Goal: Register for event/course

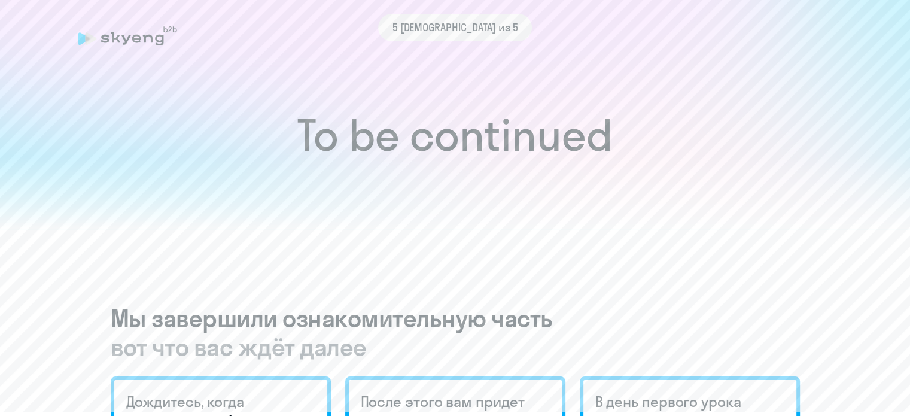
click at [140, 32] on div "5 [DEMOGRAPHIC_DATA] из 5" at bounding box center [455, 28] width 754 height 28
click at [475, 33] on span "5 [DEMOGRAPHIC_DATA] из 5" at bounding box center [455, 28] width 126 height 16
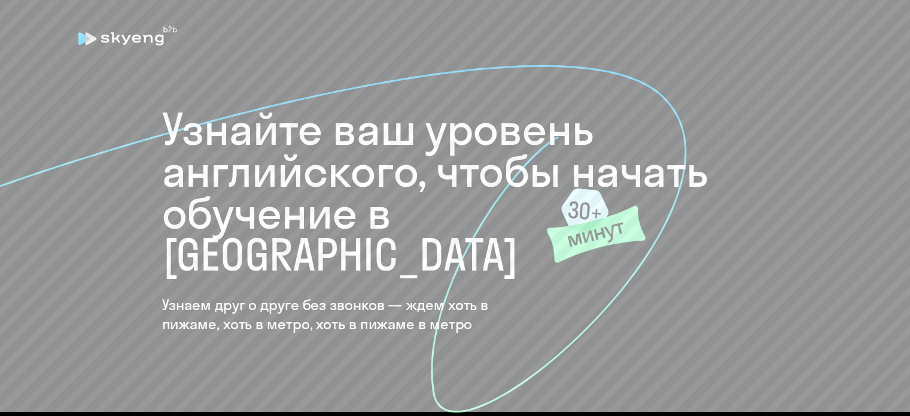
click at [109, 26] on icon at bounding box center [127, 35] width 99 height 19
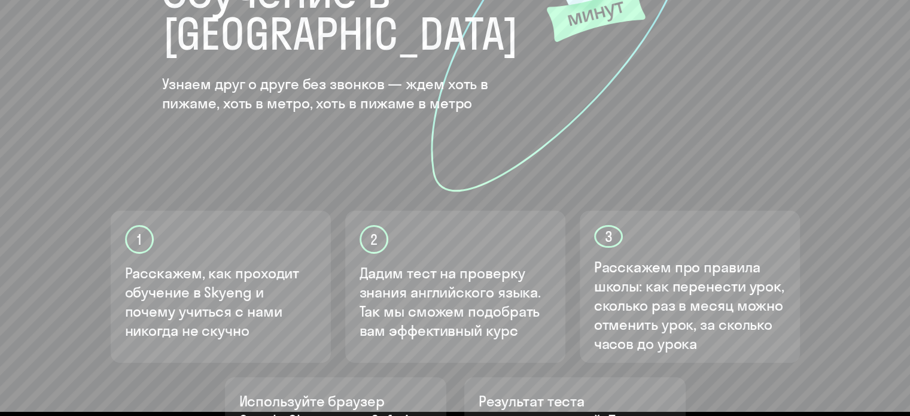
scroll to position [359, 0]
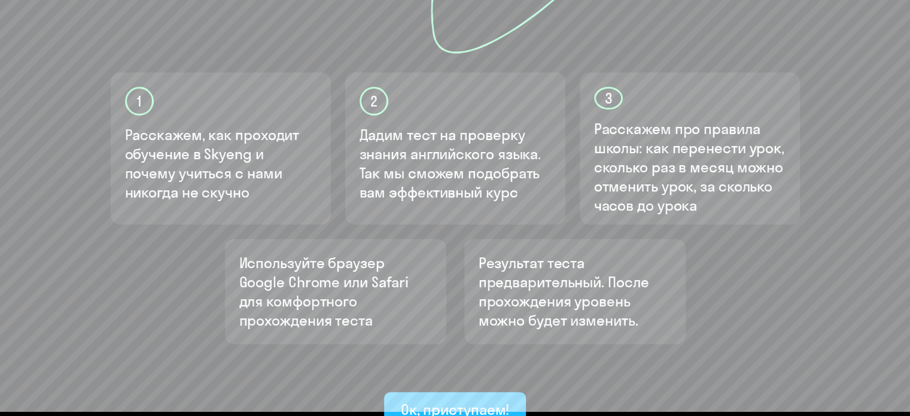
drag, startPoint x: 492, startPoint y: 385, endPoint x: 492, endPoint y: 377, distance: 7.2
click at [492, 392] on button "Ок, приступаем!" at bounding box center [455, 410] width 142 height 36
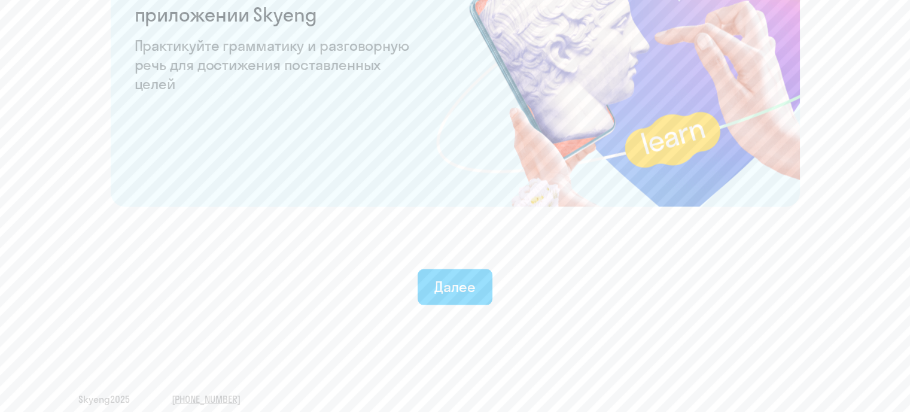
scroll to position [2356, 0]
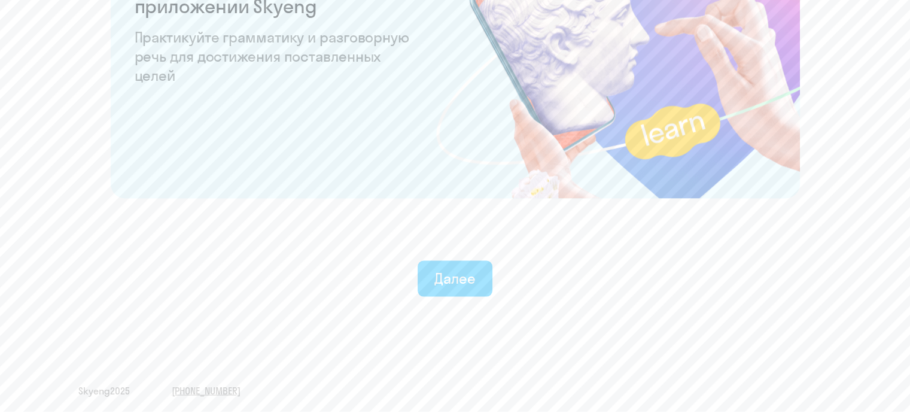
click at [464, 270] on div "Далее" at bounding box center [454, 278] width 41 height 19
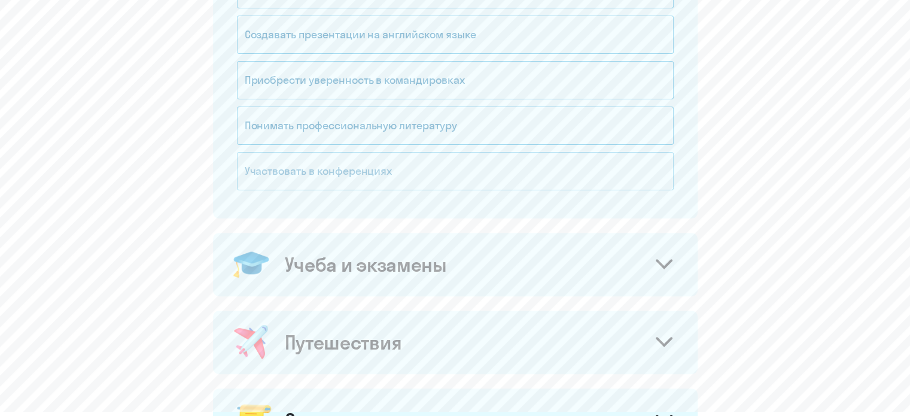
scroll to position [359, 0]
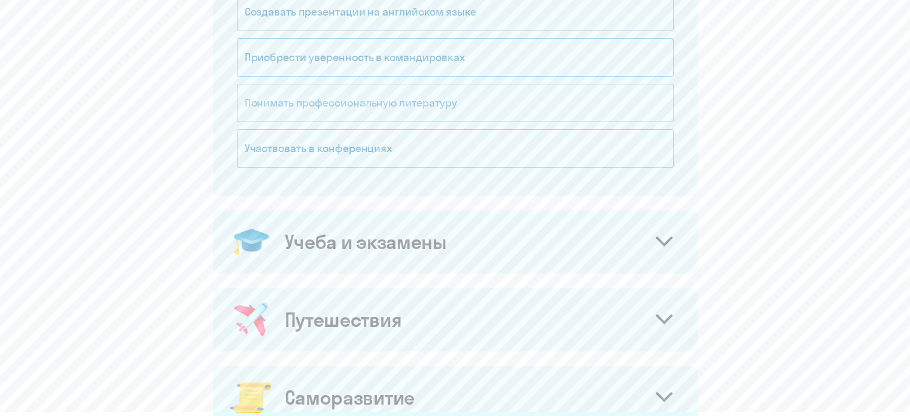
click at [358, 93] on div "Понимать профессиональную литературу" at bounding box center [455, 103] width 437 height 38
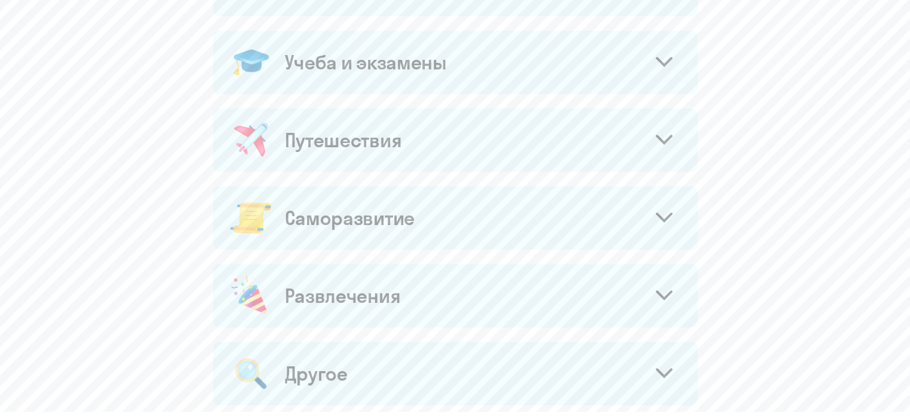
click at [560, 59] on div "Учеба и экзамены" at bounding box center [455, 61] width 484 height 63
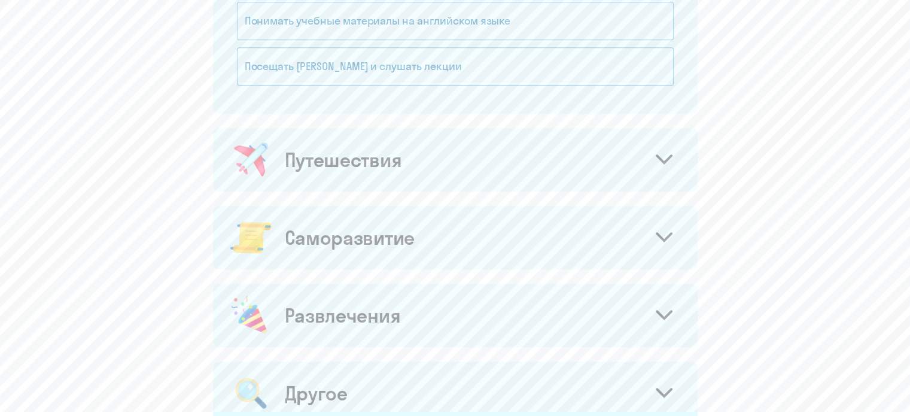
scroll to position [658, 0]
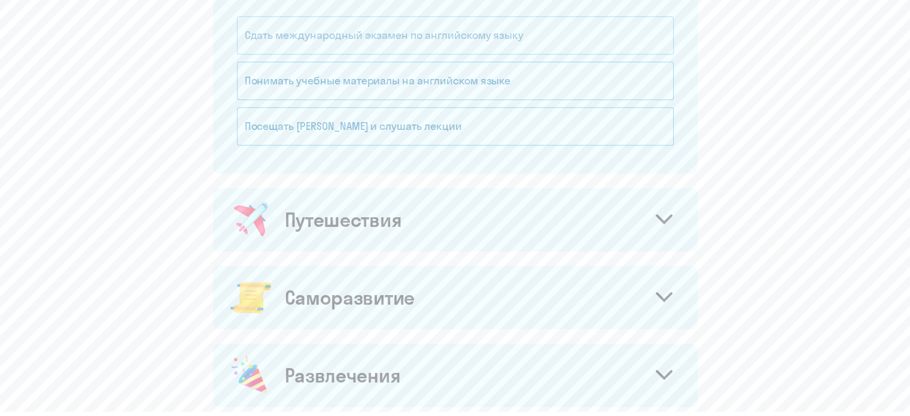
click at [443, 39] on div "Сдать международный экзамен по английскому языку" at bounding box center [455, 35] width 437 height 38
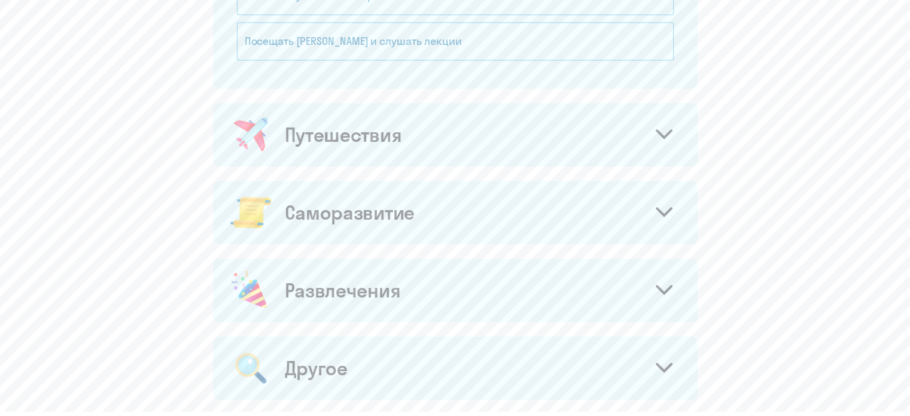
scroll to position [777, 0]
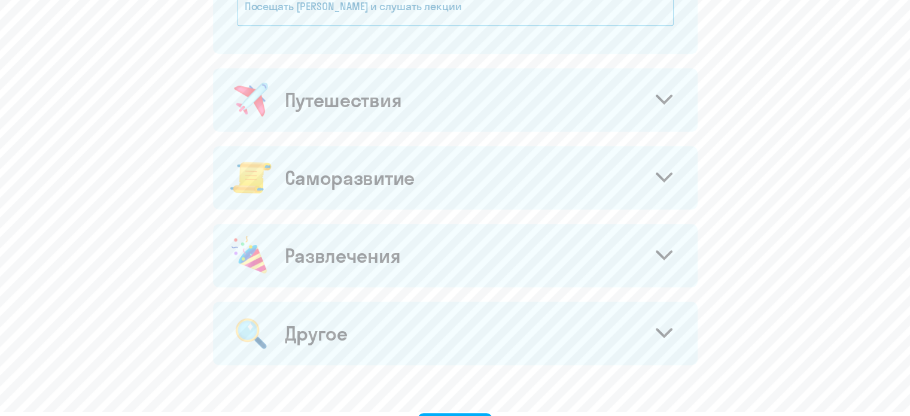
click at [414, 87] on div "Путешествия" at bounding box center [455, 99] width 484 height 63
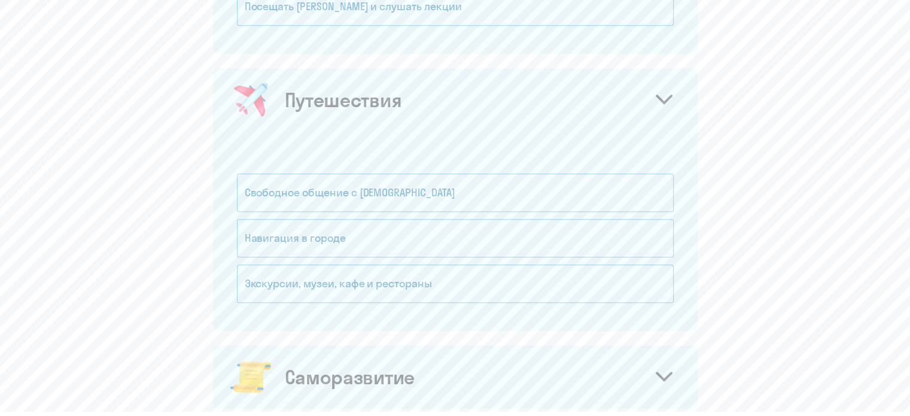
click at [410, 106] on div "Путешествия" at bounding box center [455, 99] width 484 height 63
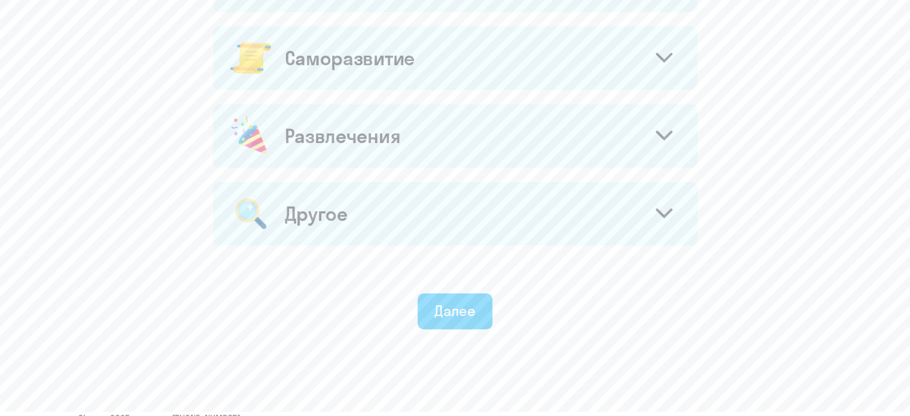
click at [401, 66] on div "Саморазвитие" at bounding box center [350, 58] width 130 height 24
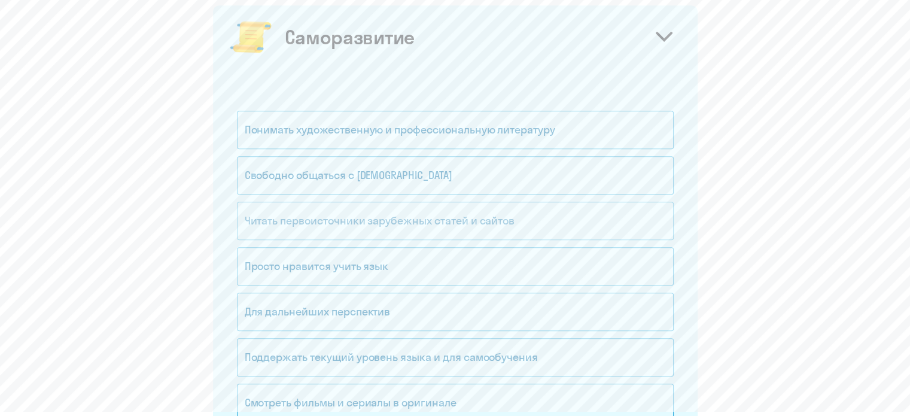
scroll to position [1017, 0]
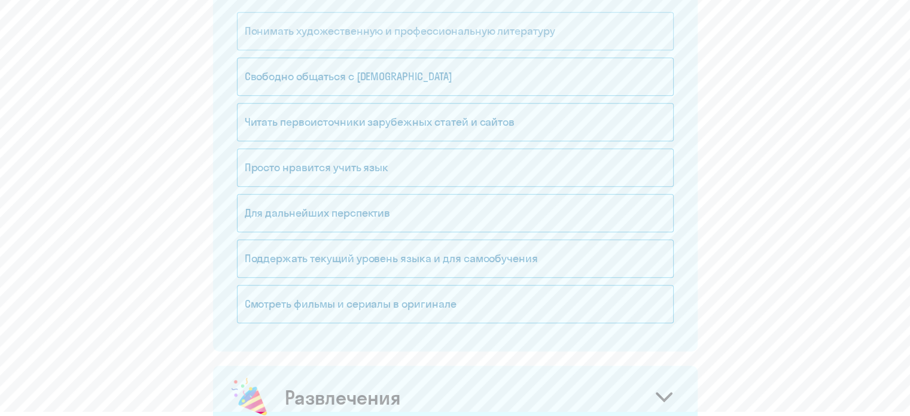
click at [411, 42] on div "Понимать художественную и профессиональную литературу" at bounding box center [455, 31] width 437 height 38
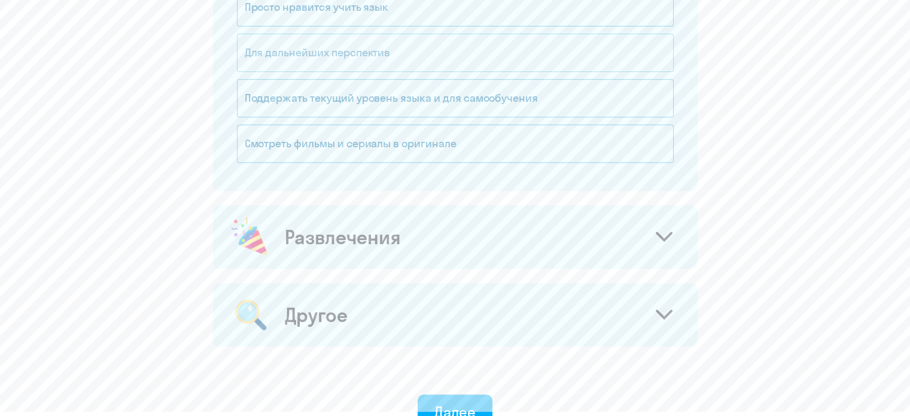
scroll to position [1196, 0]
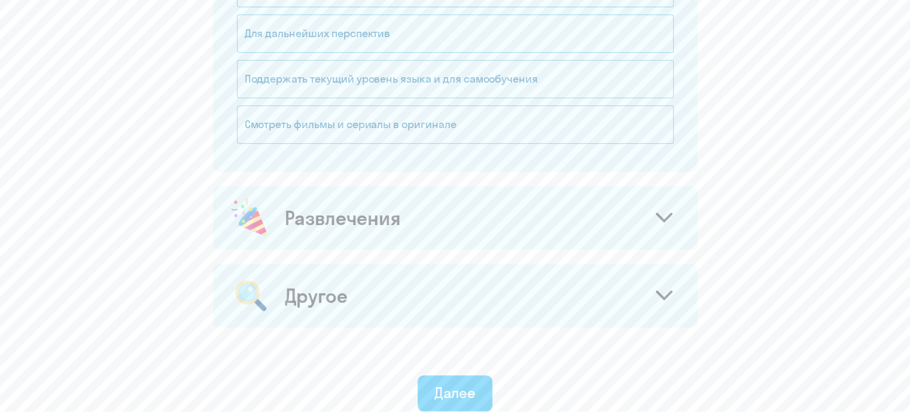
click at [437, 212] on div "Развлечения" at bounding box center [455, 217] width 484 height 63
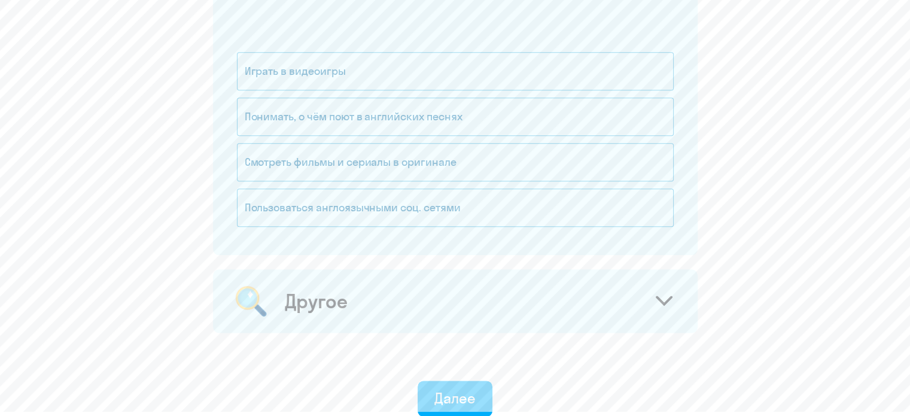
click at [389, 269] on div "Другое" at bounding box center [455, 300] width 484 height 63
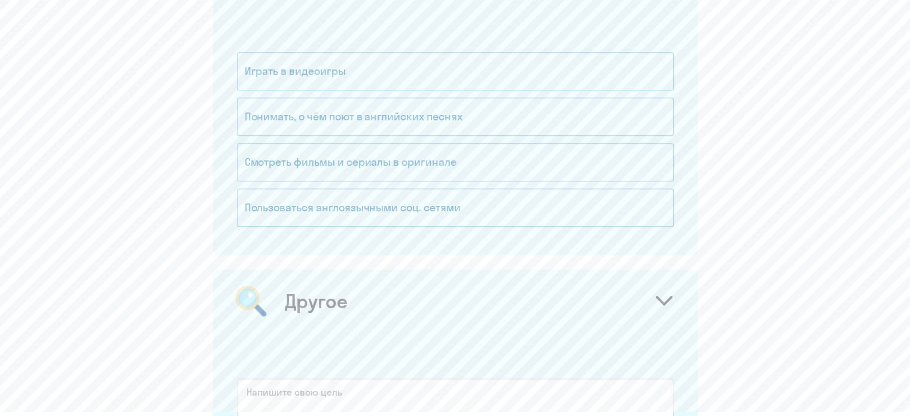
scroll to position [1674, 0]
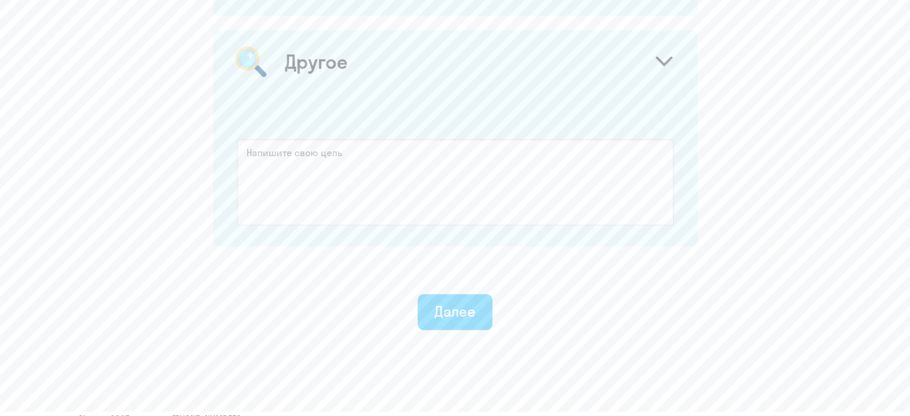
click at [474, 309] on div "Далее" at bounding box center [454, 310] width 41 height 19
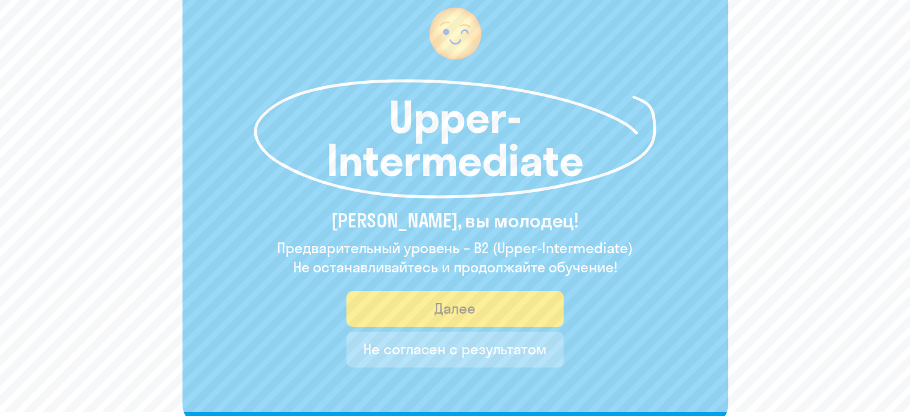
scroll to position [120, 0]
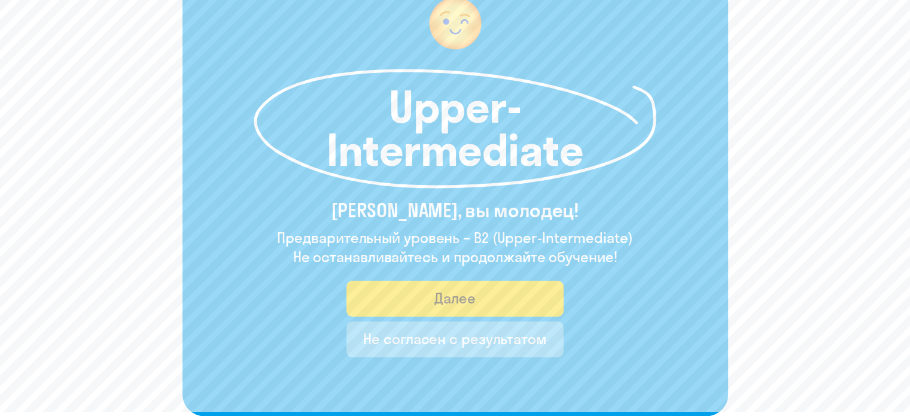
click at [403, 332] on div "Не согласен с результатом" at bounding box center [455, 338] width 184 height 19
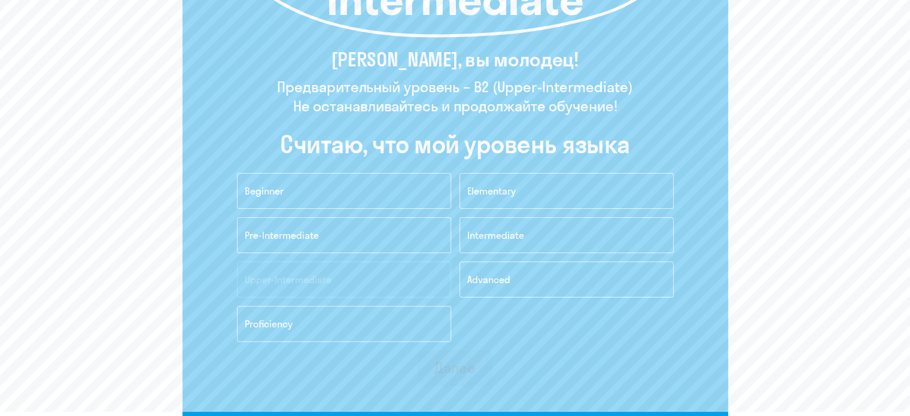
scroll to position [299, 0]
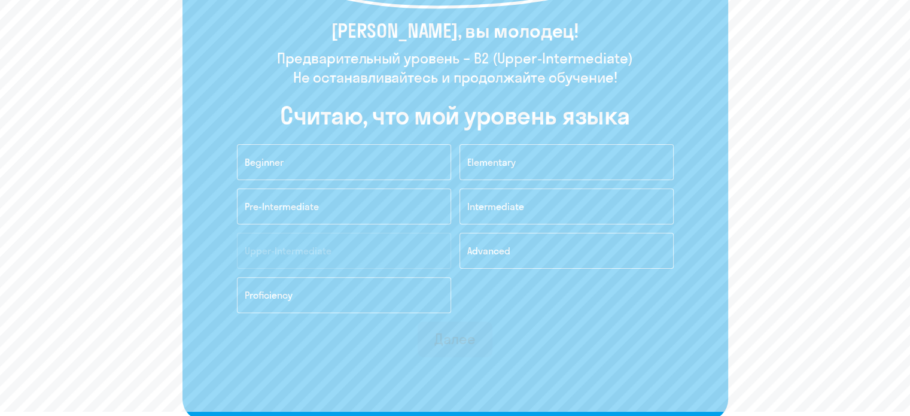
click at [486, 245] on span "Advanced" at bounding box center [488, 251] width 43 height 12
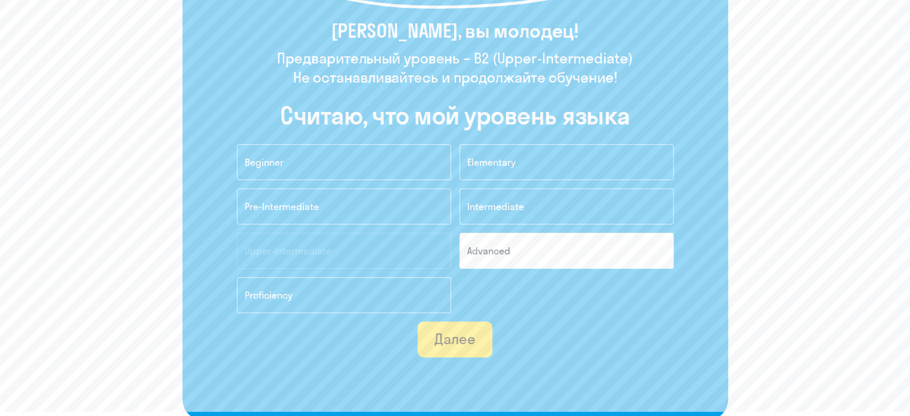
click at [474, 340] on div "Далее" at bounding box center [454, 338] width 41 height 19
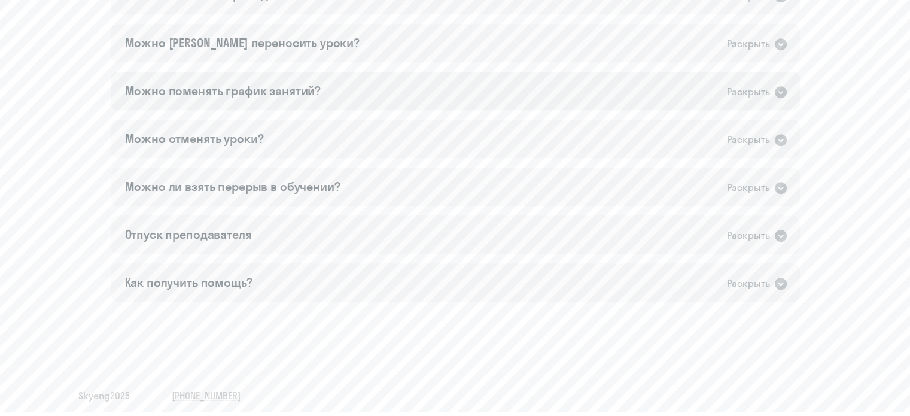
scroll to position [835, 0]
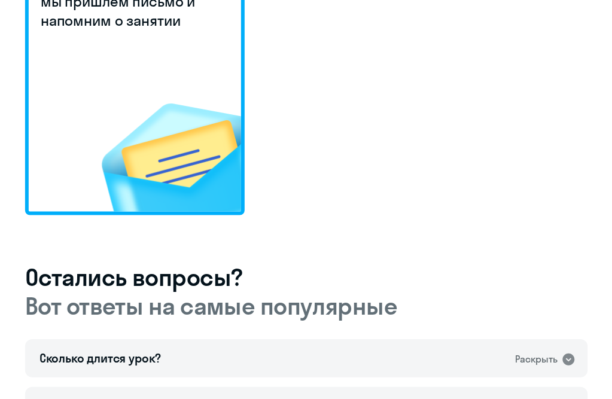
scroll to position [718, 0]
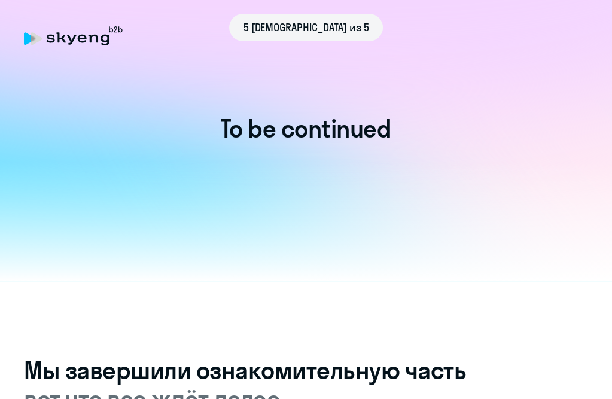
click at [274, 22] on div "5 [DEMOGRAPHIC_DATA] из 5" at bounding box center [306, 28] width 154 height 28
